Goal: Information Seeking & Learning: Learn about a topic

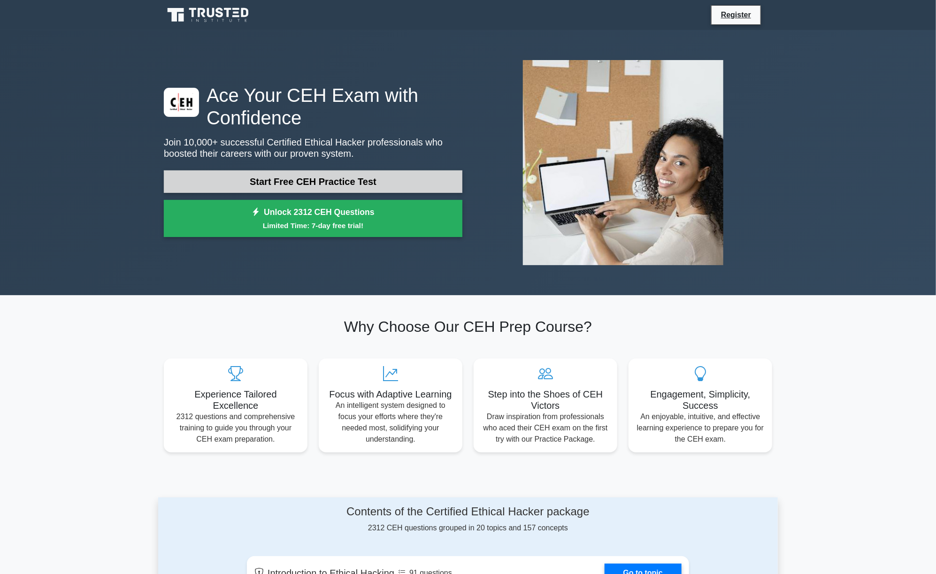
click at [342, 185] on link "Start Free CEH Practice Test" at bounding box center [313, 181] width 298 height 23
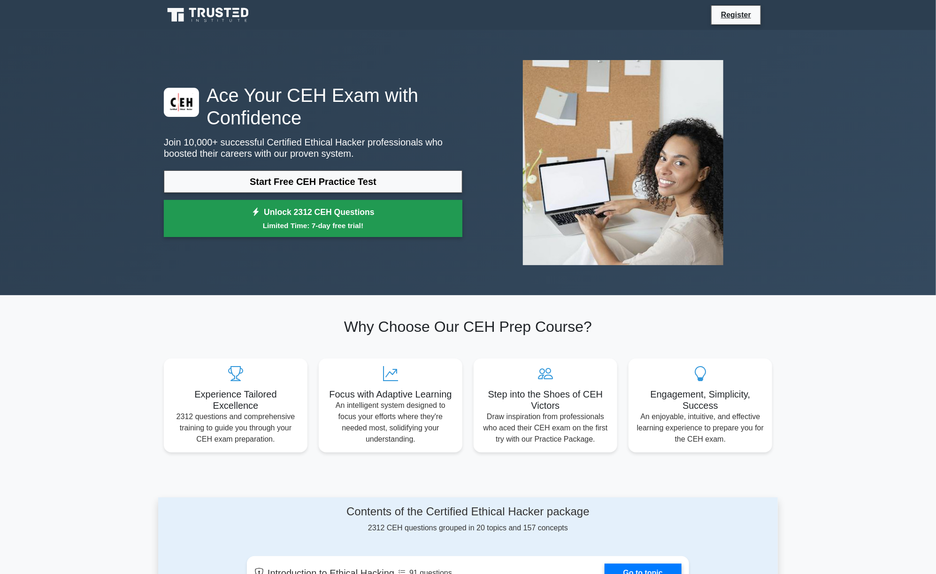
click at [329, 210] on link "Unlock 2312 CEH Questions Limited Time: 7-day free trial!" at bounding box center [313, 219] width 298 height 38
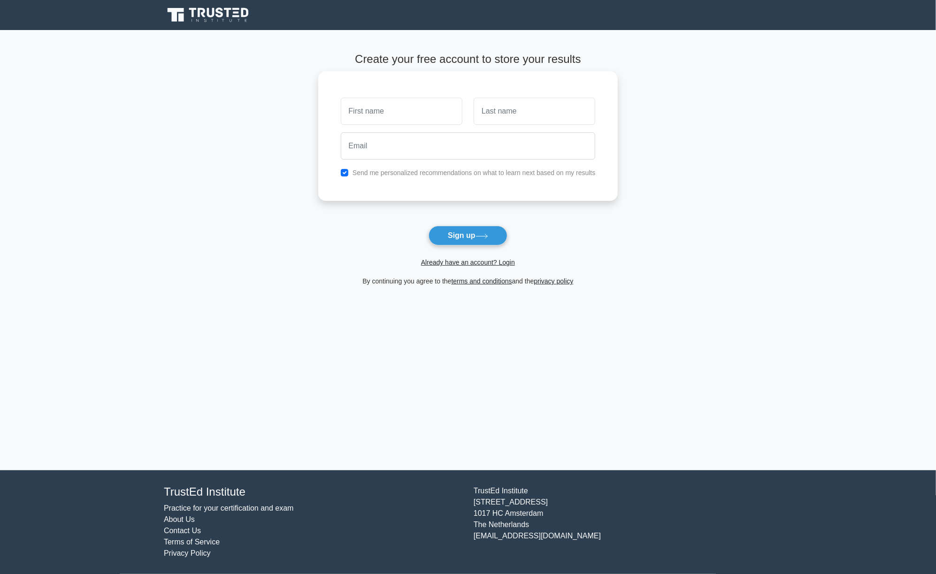
click at [380, 115] on input "text" at bounding box center [402, 111] width 122 height 27
type input "[PERSON_NAME]"
type input "G"
type input "aliasgar.dxb24@gmail.com"
click at [484, 234] on icon at bounding box center [481, 236] width 13 height 5
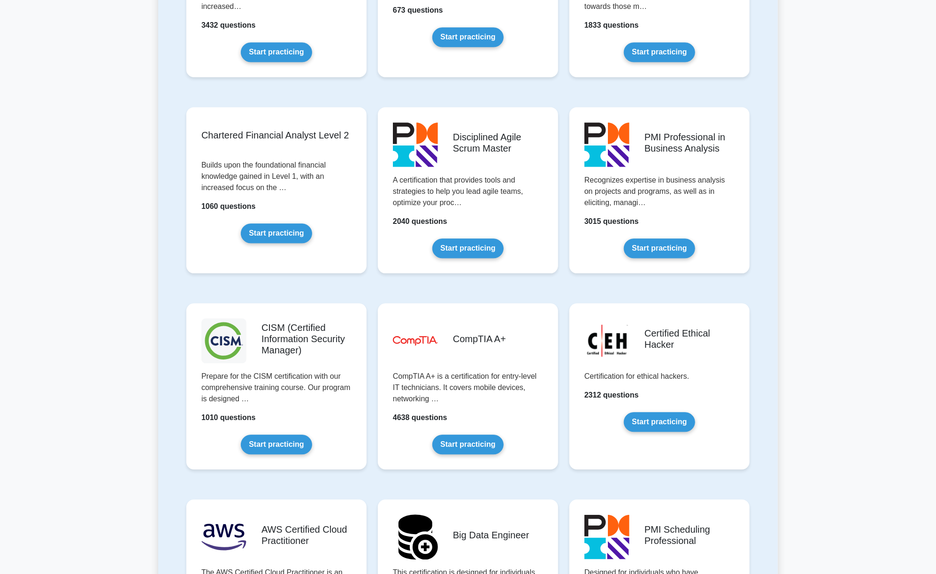
scroll to position [1119, 0]
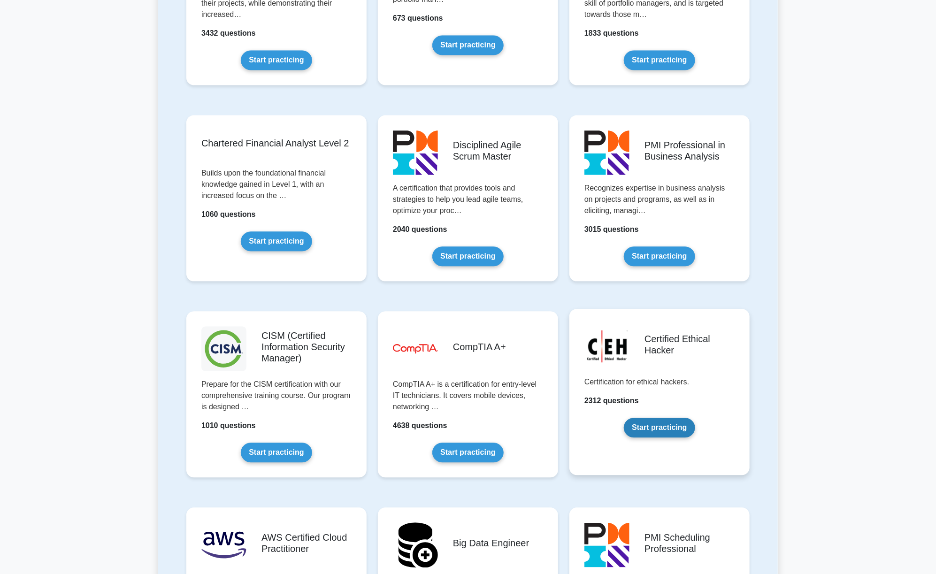
click at [651, 419] on link "Start practicing" at bounding box center [659, 428] width 71 height 20
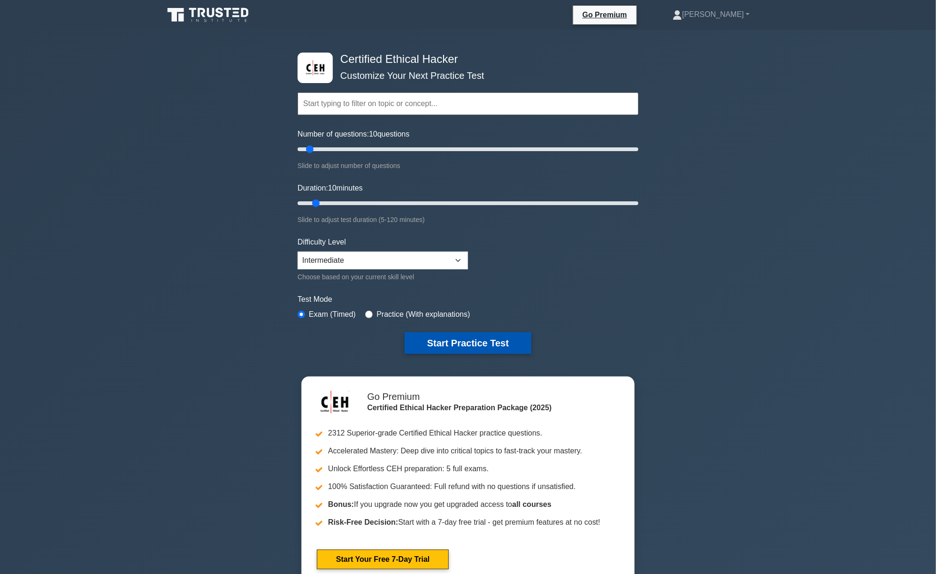
click at [463, 344] on button "Start Practice Test" at bounding box center [468, 343] width 127 height 22
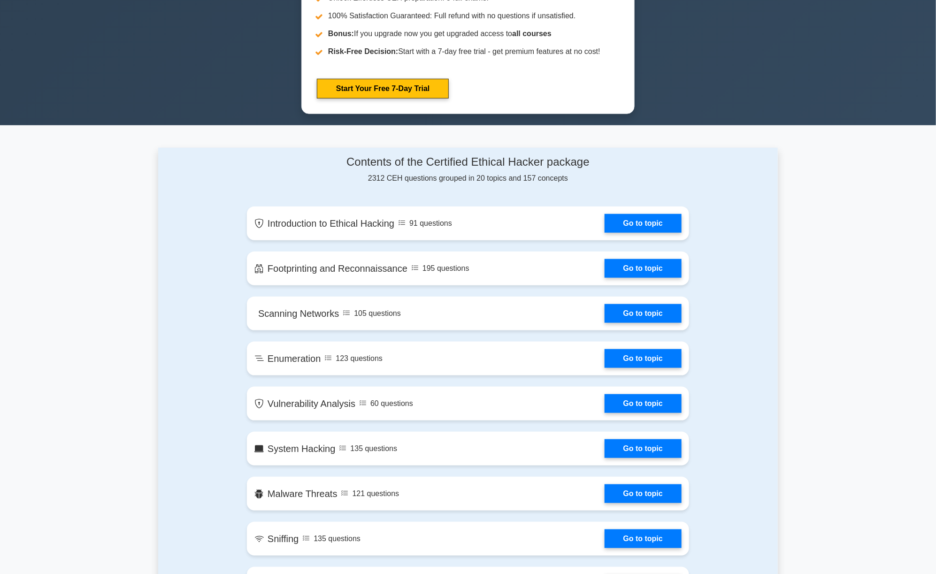
scroll to position [472, 0]
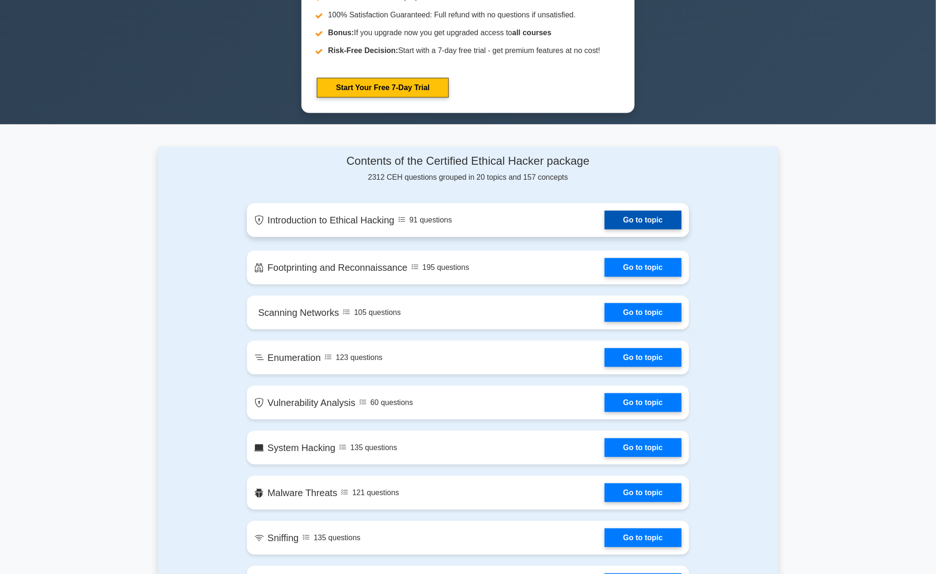
click at [641, 223] on link "Go to topic" at bounding box center [642, 220] width 77 height 19
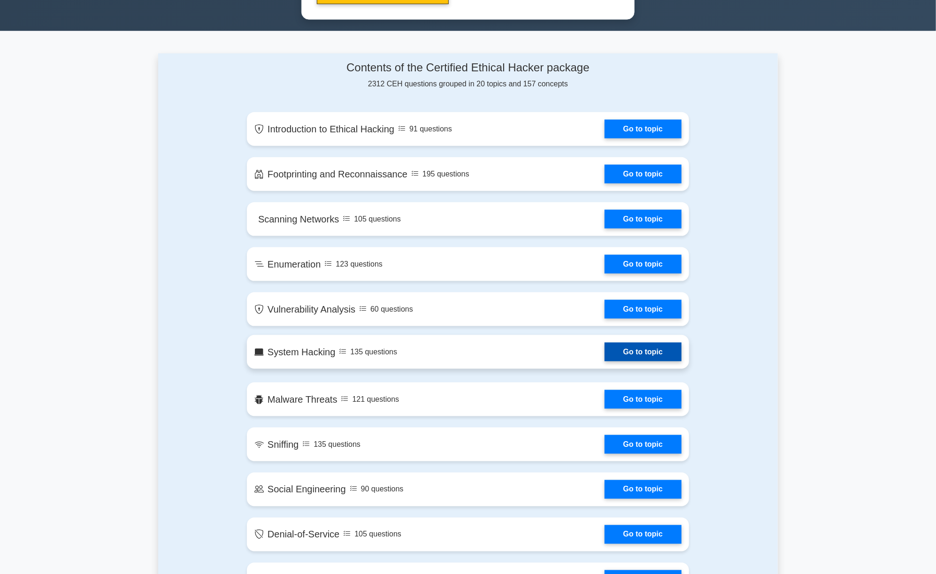
scroll to position [566, 0]
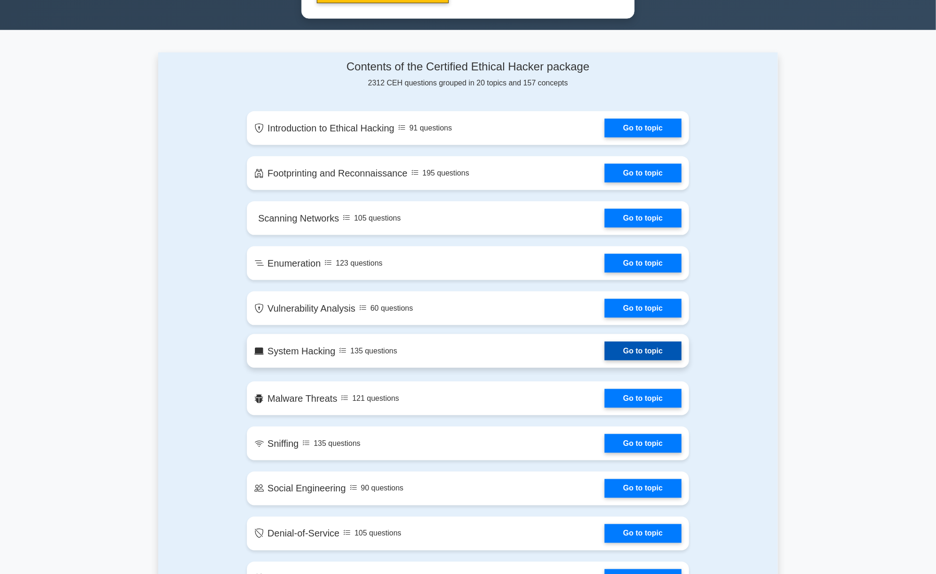
click at [643, 346] on link "Go to topic" at bounding box center [642, 351] width 77 height 19
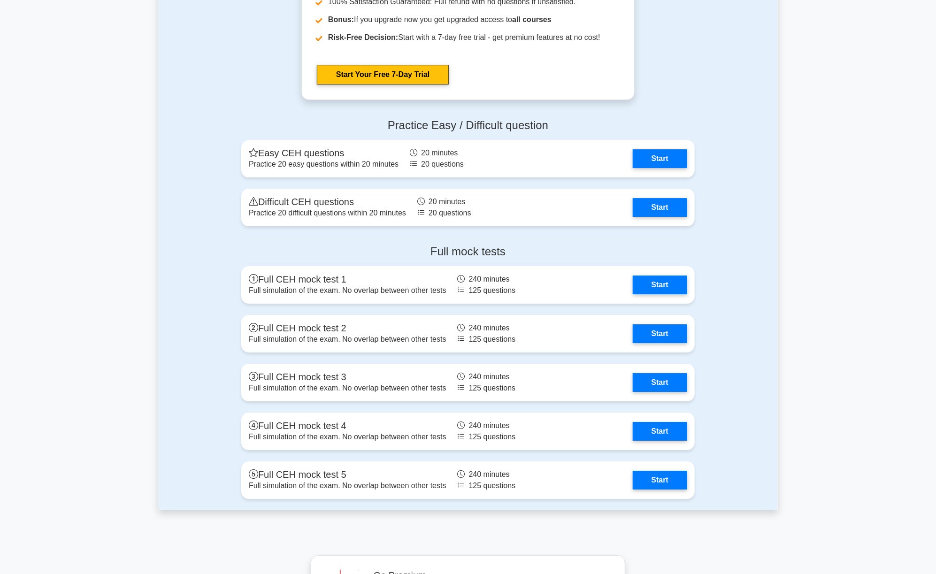
scroll to position [1695, 0]
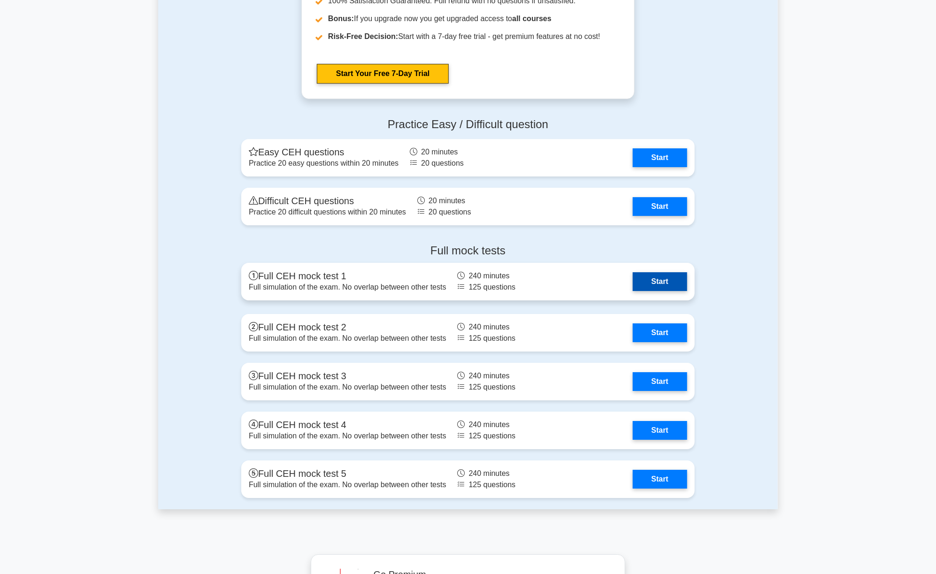
click at [654, 282] on link "Start" at bounding box center [660, 281] width 54 height 19
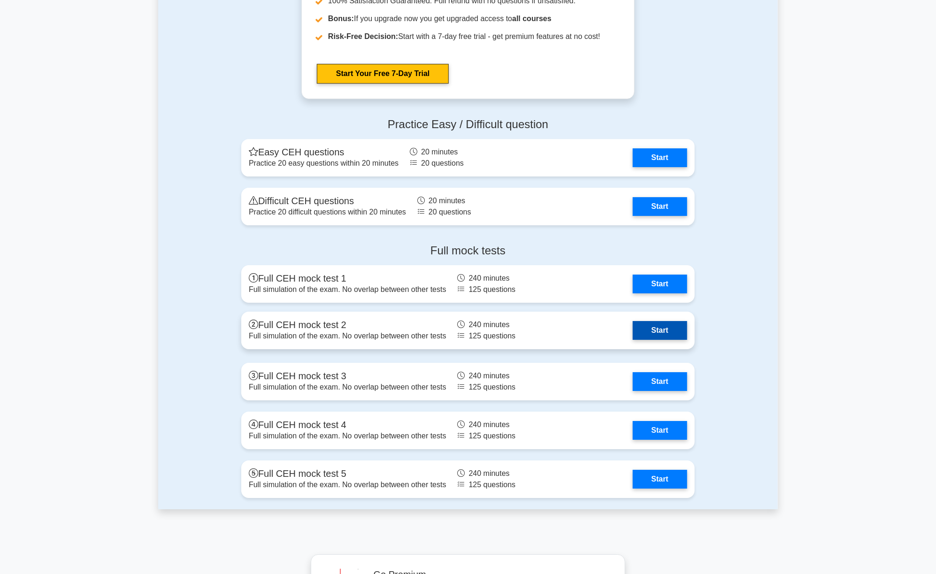
click at [633, 323] on link "Start" at bounding box center [660, 330] width 54 height 19
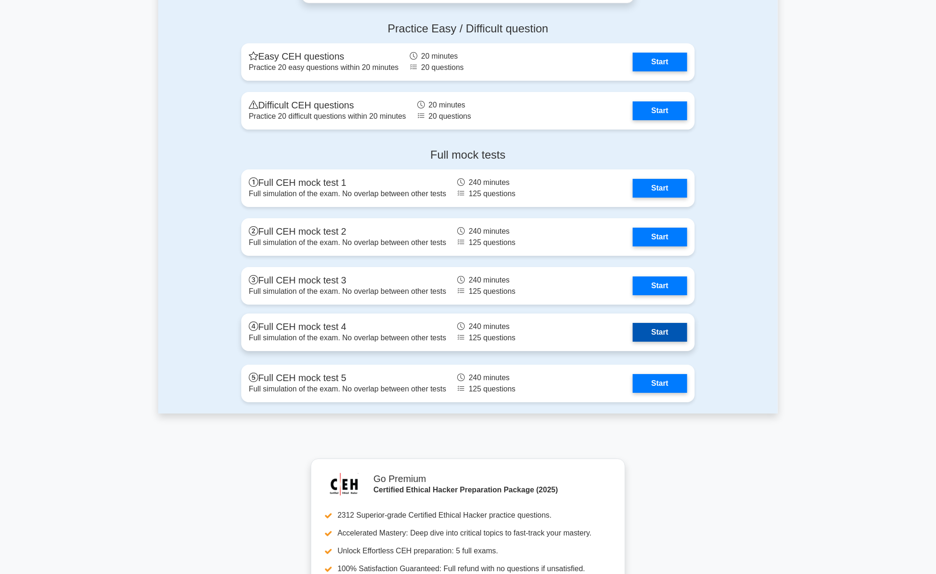
scroll to position [1786, 0]
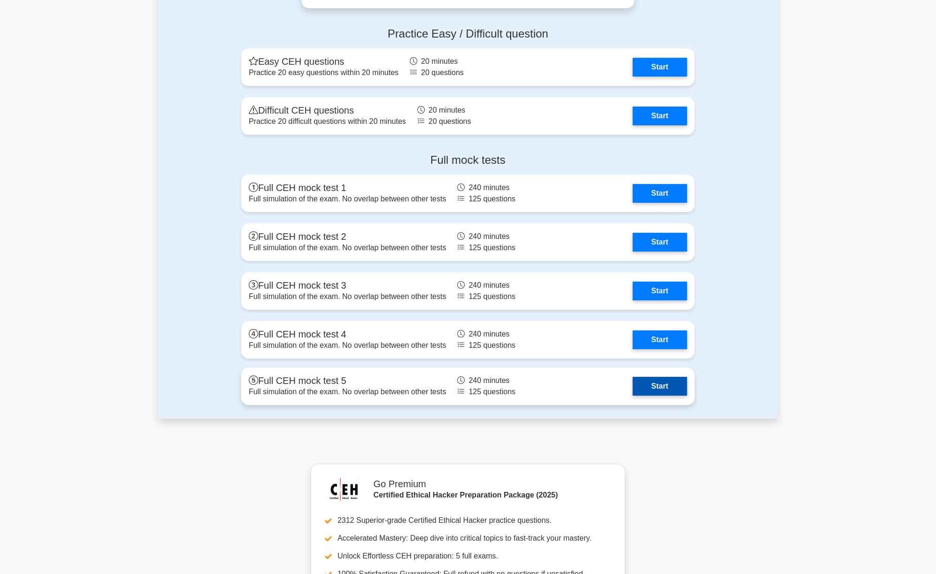
click at [633, 378] on link "Start" at bounding box center [660, 386] width 54 height 19
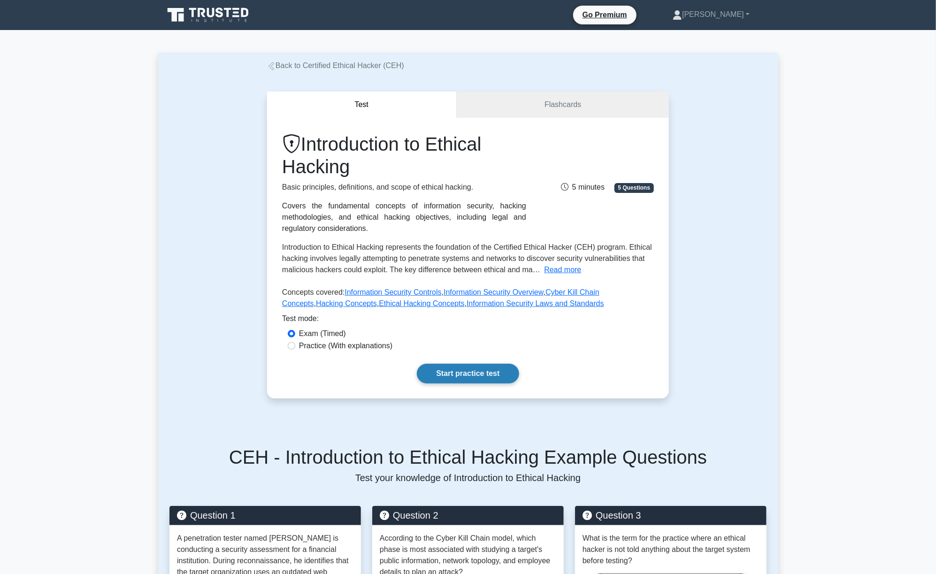
click at [478, 375] on link "Start practice test" at bounding box center [468, 374] width 102 height 20
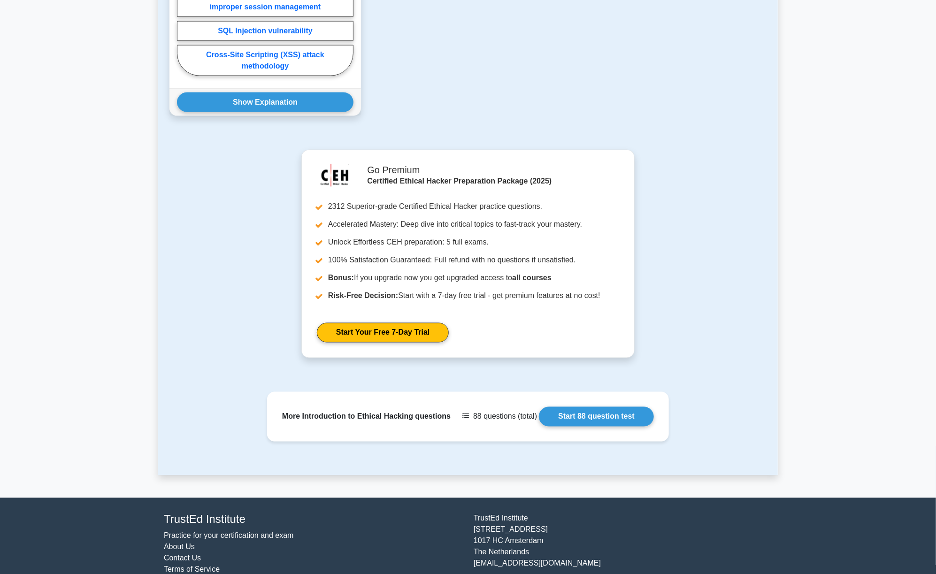
scroll to position [770, 0]
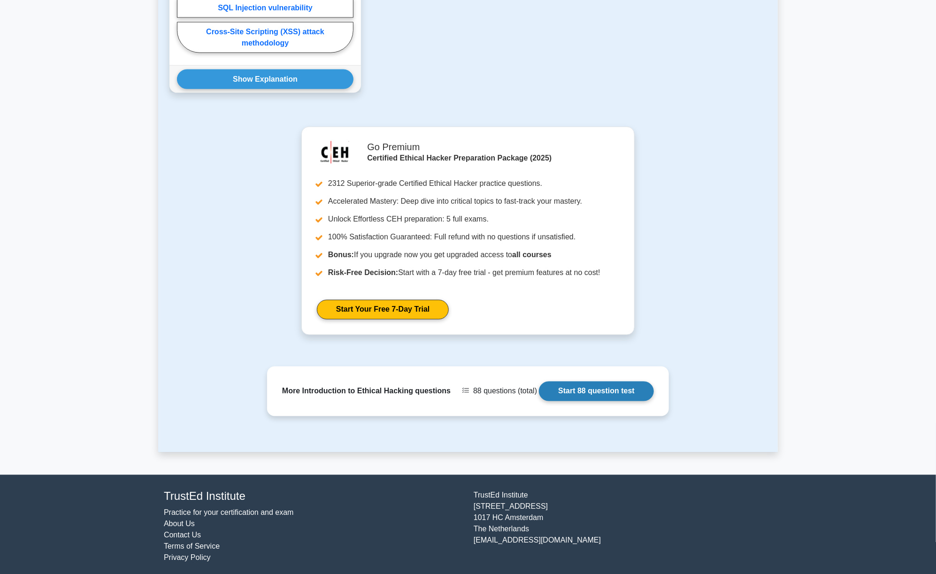
click at [593, 390] on link "Start 88 question test" at bounding box center [596, 392] width 115 height 20
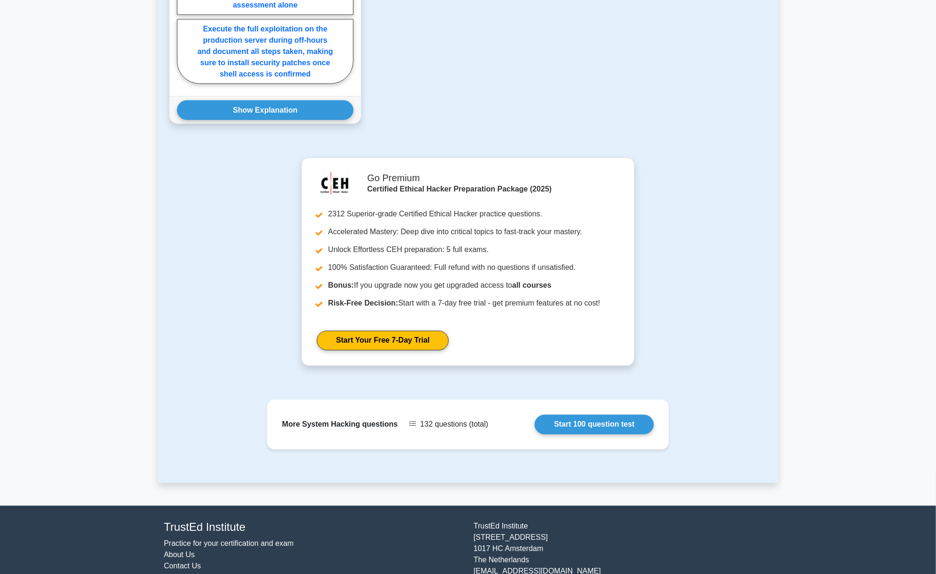
scroll to position [871, 0]
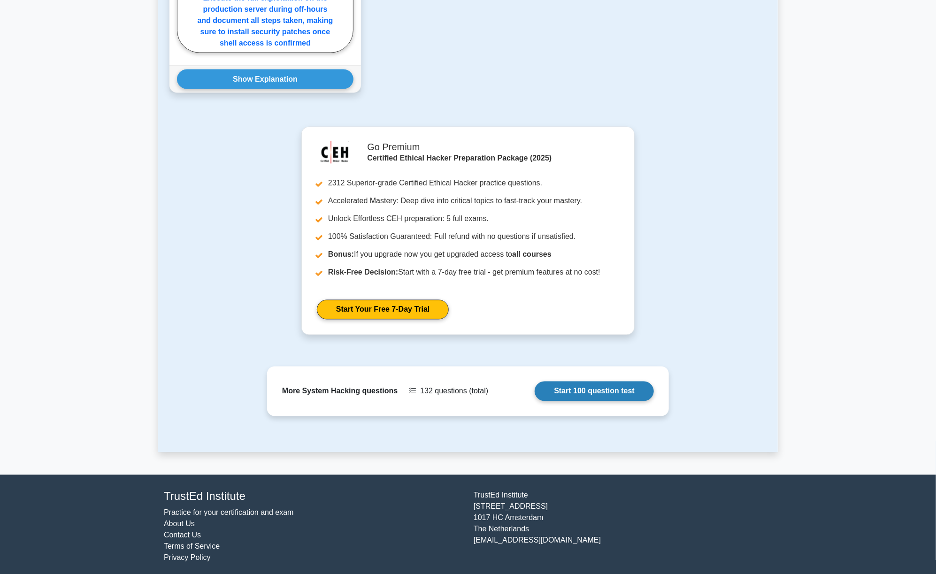
click at [583, 387] on link "Start 100 question test" at bounding box center [594, 392] width 119 height 20
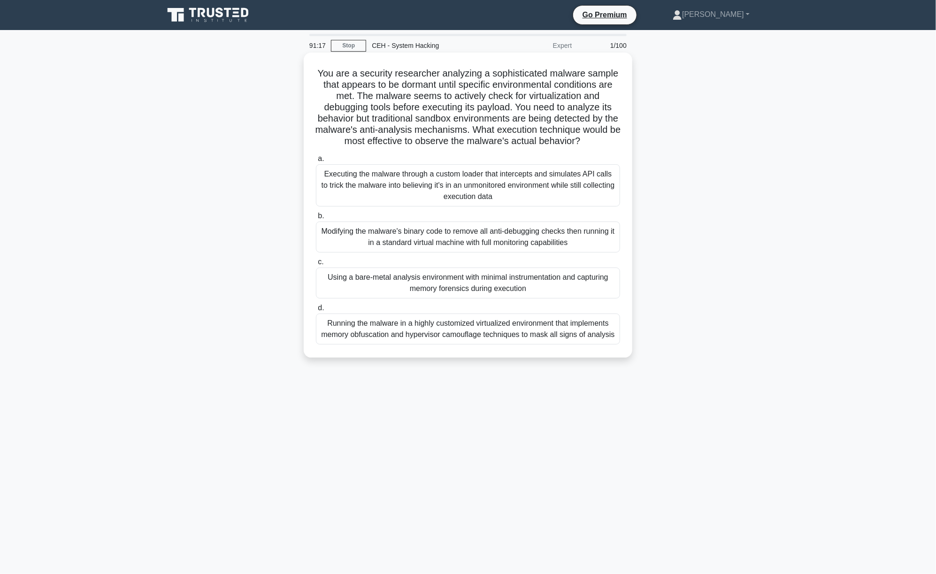
click at [406, 176] on div "Executing the malware through a custom loader that intercepts and simulates API…" at bounding box center [468, 185] width 304 height 42
click at [316, 162] on input "a. Executing the malware through a custom loader that intercepts and simulates …" at bounding box center [316, 159] width 0 height 6
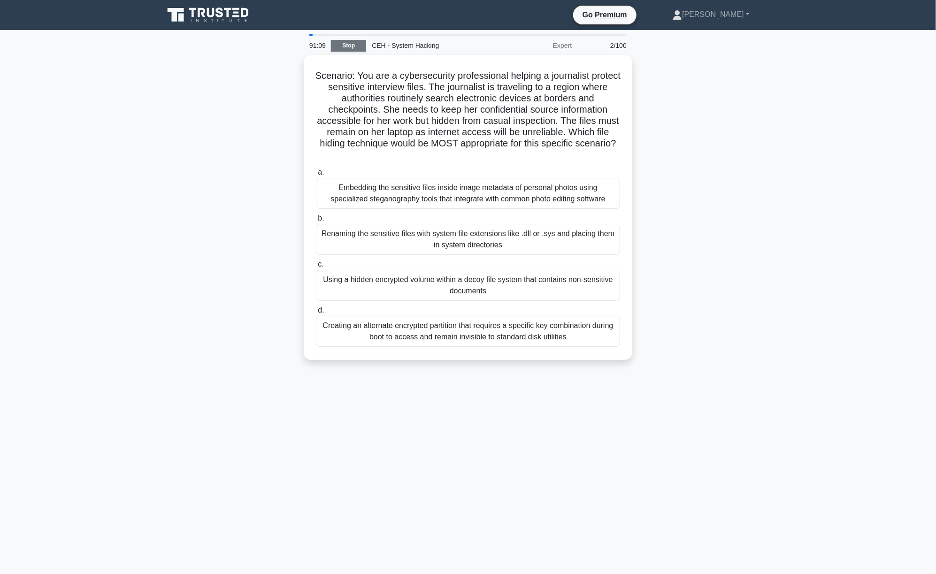
click at [345, 47] on link "Stop" at bounding box center [348, 46] width 35 height 12
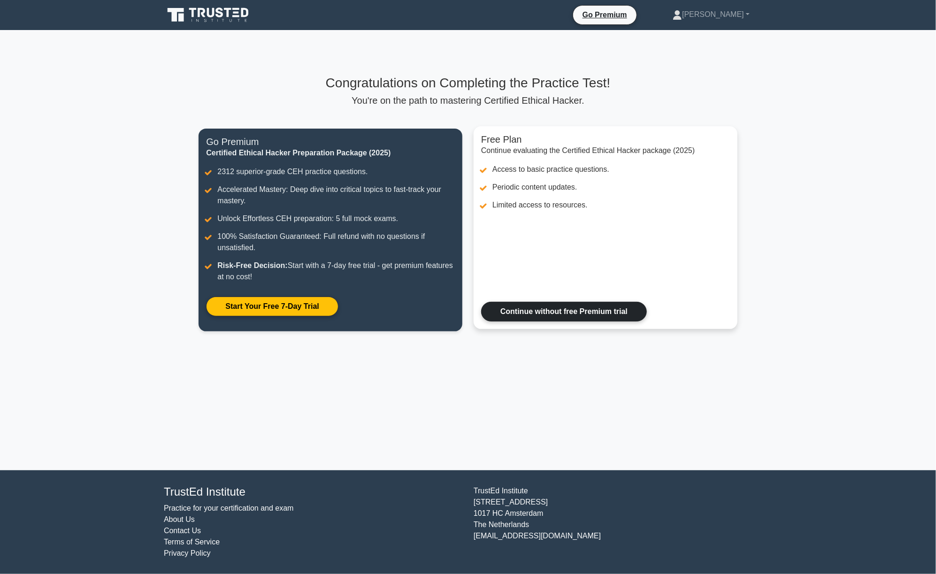
click at [563, 316] on link "Continue without free Premium trial" at bounding box center [564, 312] width 166 height 20
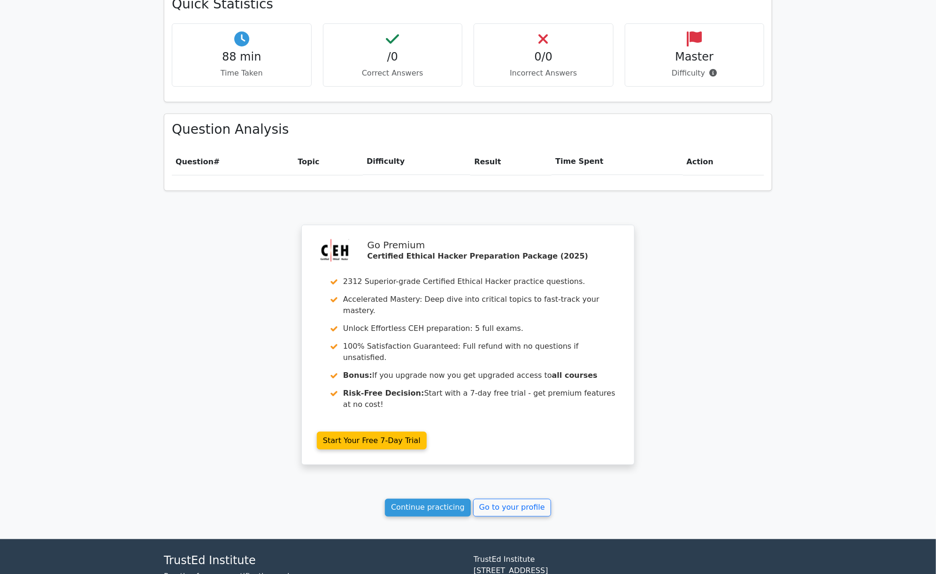
scroll to position [585, 0]
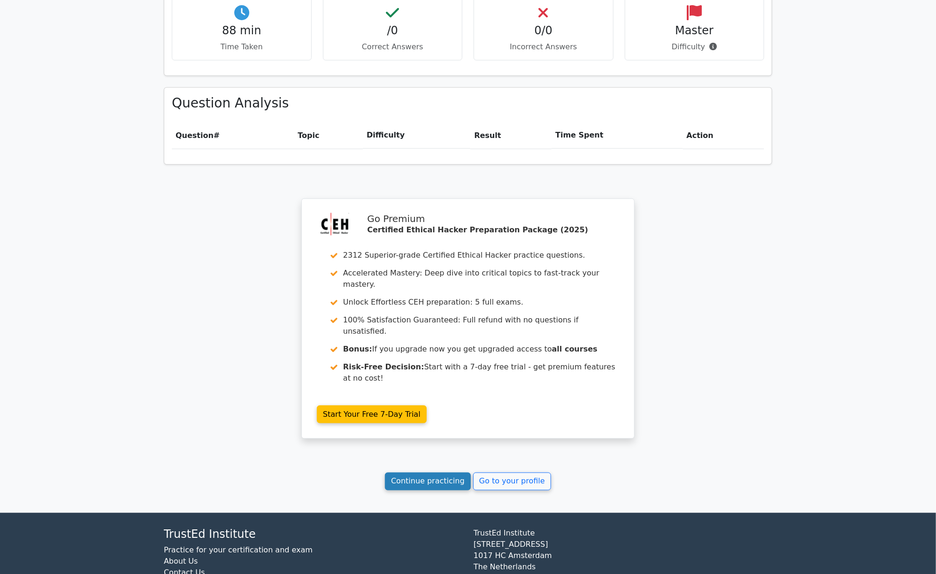
click at [428, 473] on link "Continue practicing" at bounding box center [428, 482] width 86 height 18
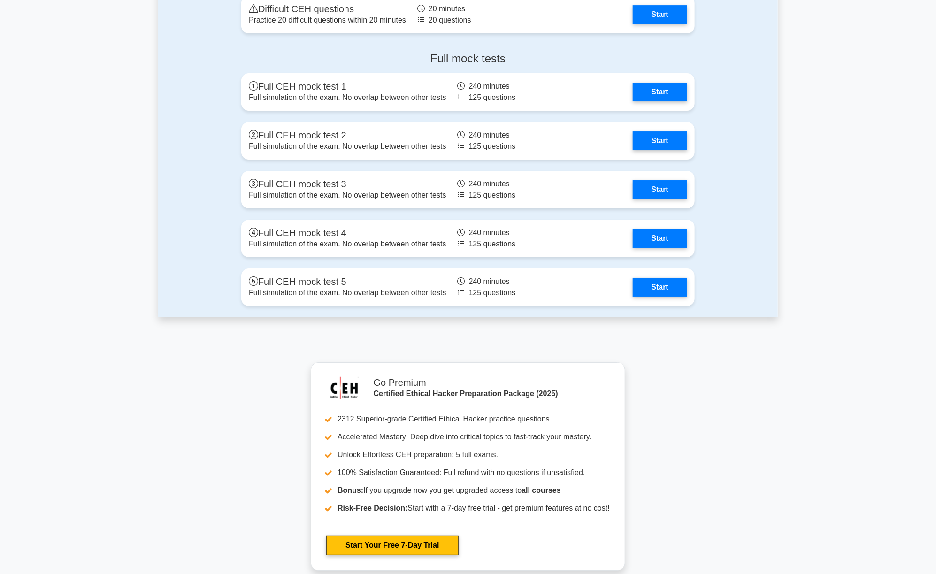
scroll to position [1881, 0]
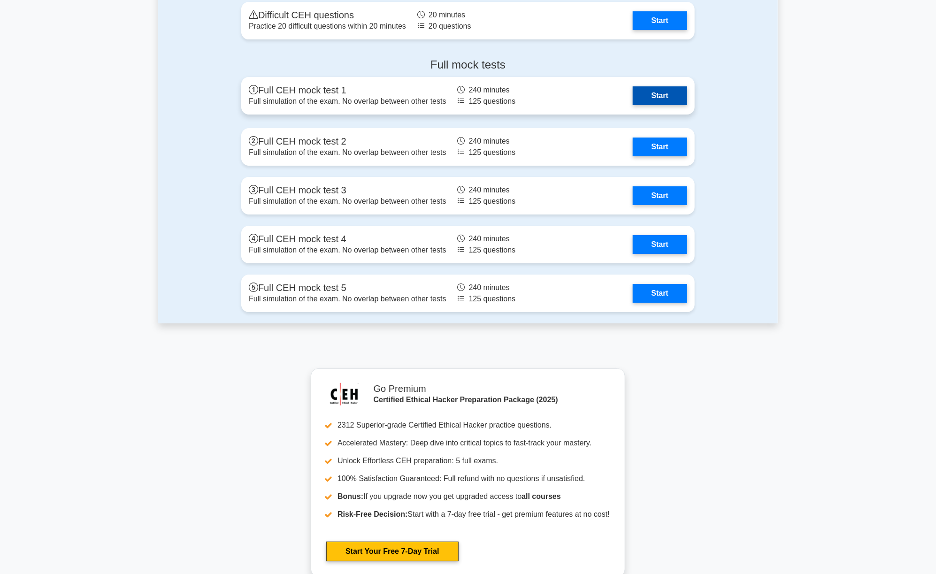
click at [633, 94] on link "Start" at bounding box center [660, 95] width 54 height 19
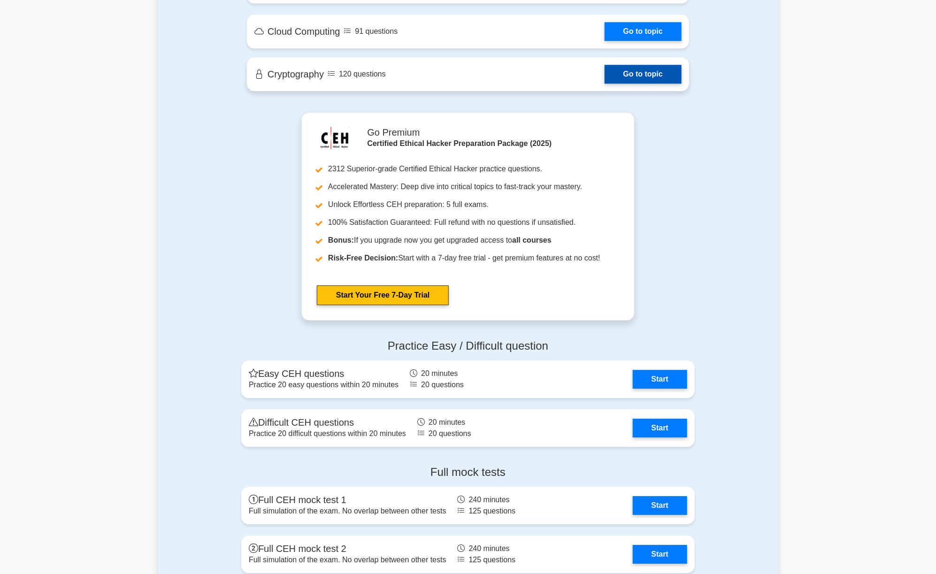
scroll to position [1585, 0]
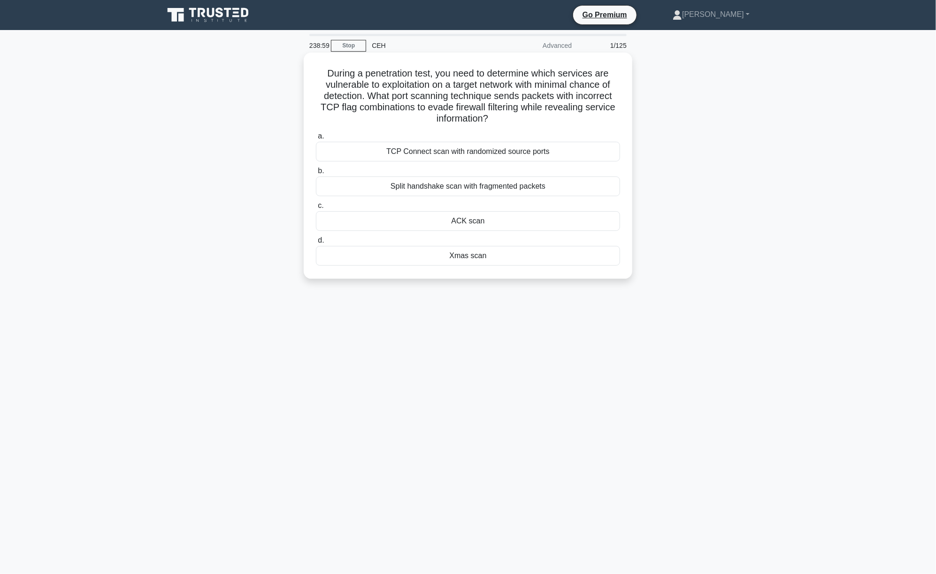
click at [474, 259] on div "Xmas scan" at bounding box center [468, 256] width 304 height 20
click at [316, 244] on input "d. Xmas scan" at bounding box center [316, 240] width 0 height 6
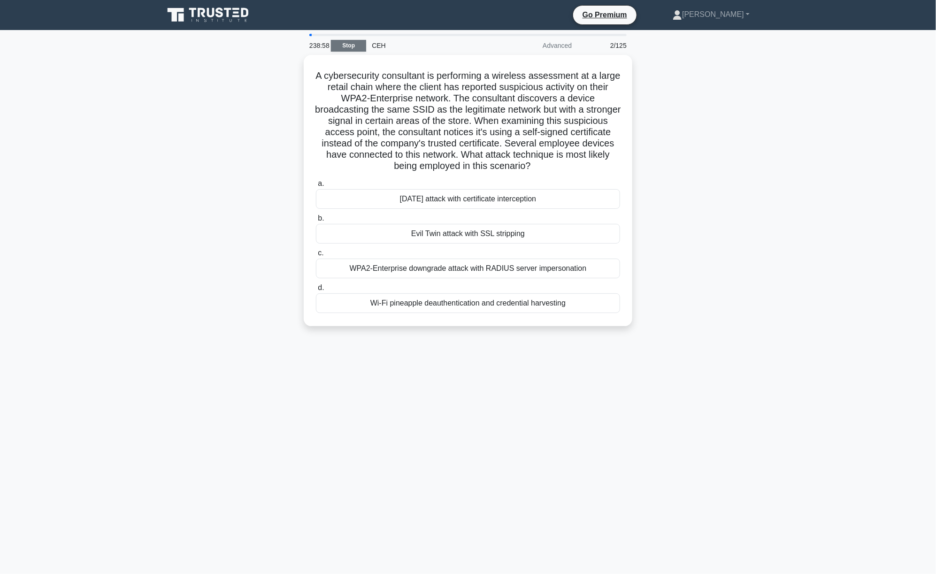
click at [351, 47] on link "Stop" at bounding box center [348, 46] width 35 height 12
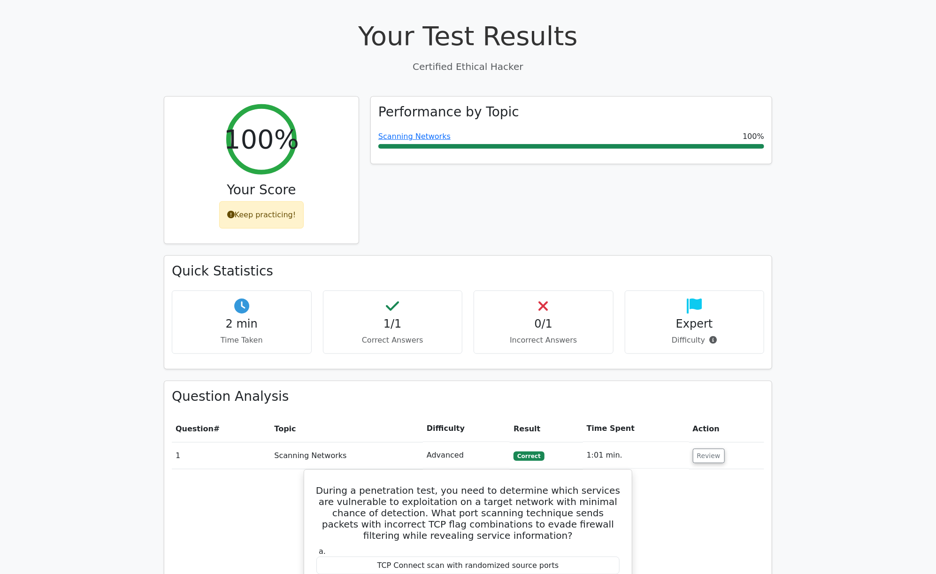
scroll to position [259, 0]
